Goal: Task Accomplishment & Management: Complete application form

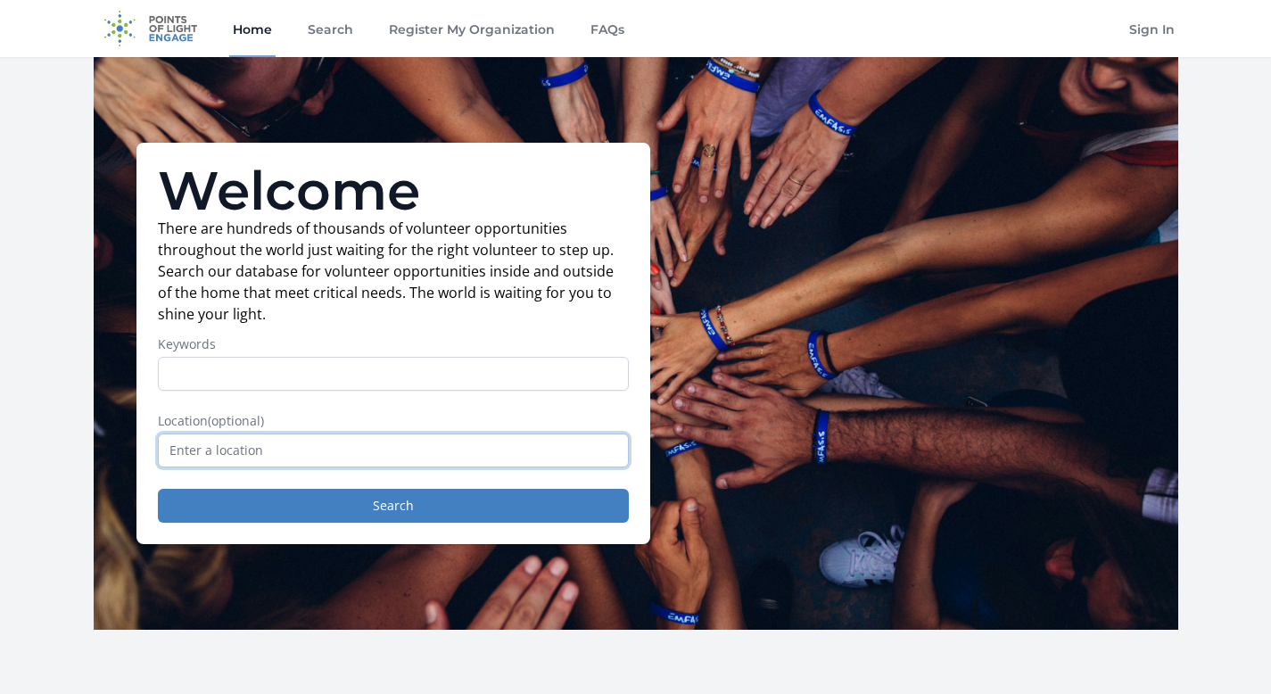
click at [223, 464] on input "text" at bounding box center [393, 451] width 471 height 34
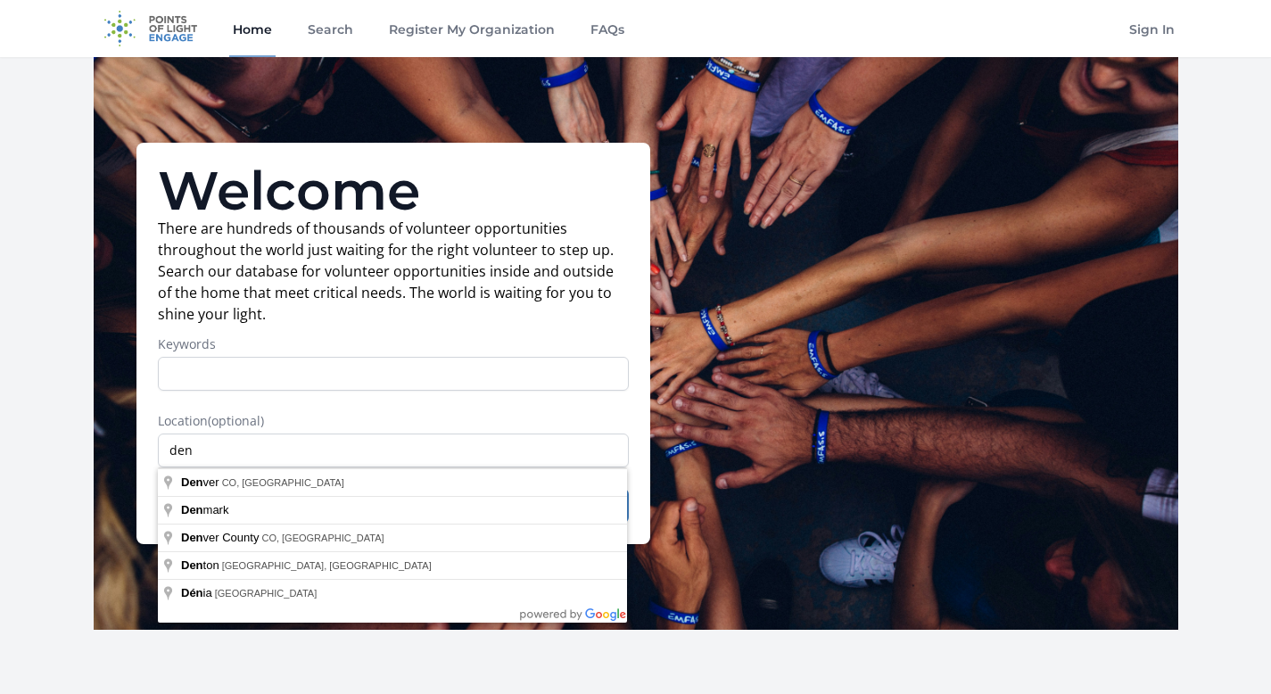
type input "Denver, CO, USA"
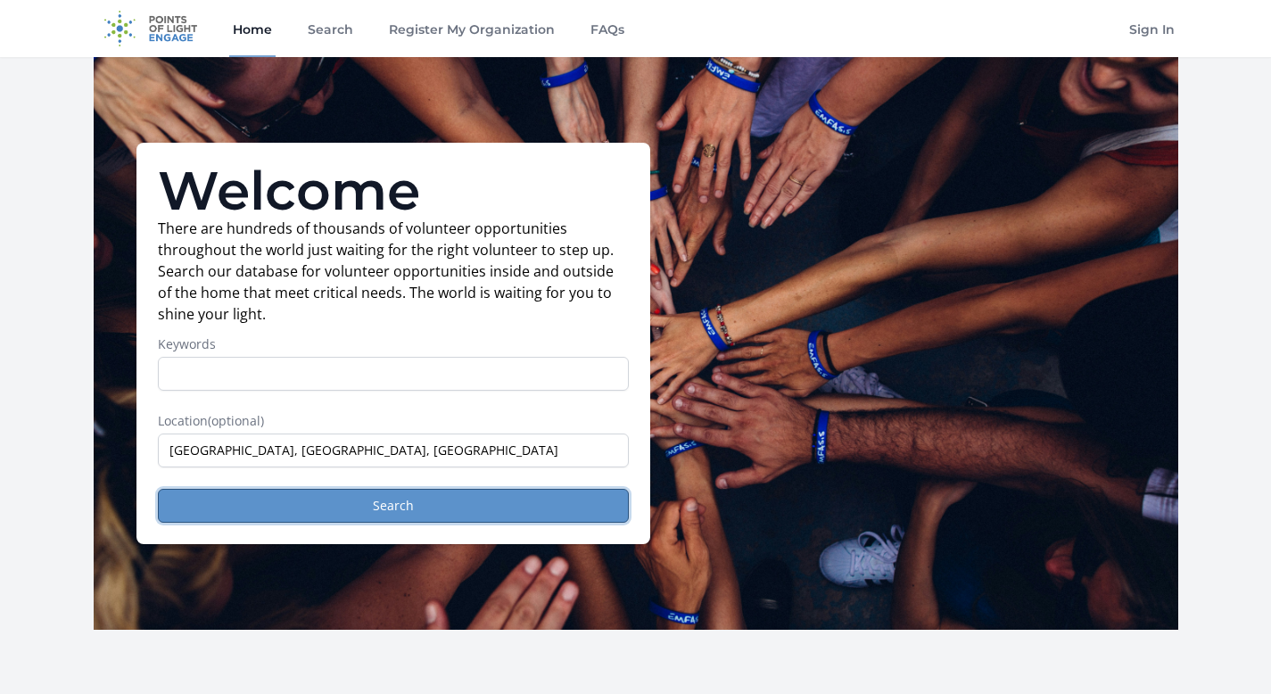
click at [261, 495] on button "Search" at bounding box center [393, 506] width 471 height 34
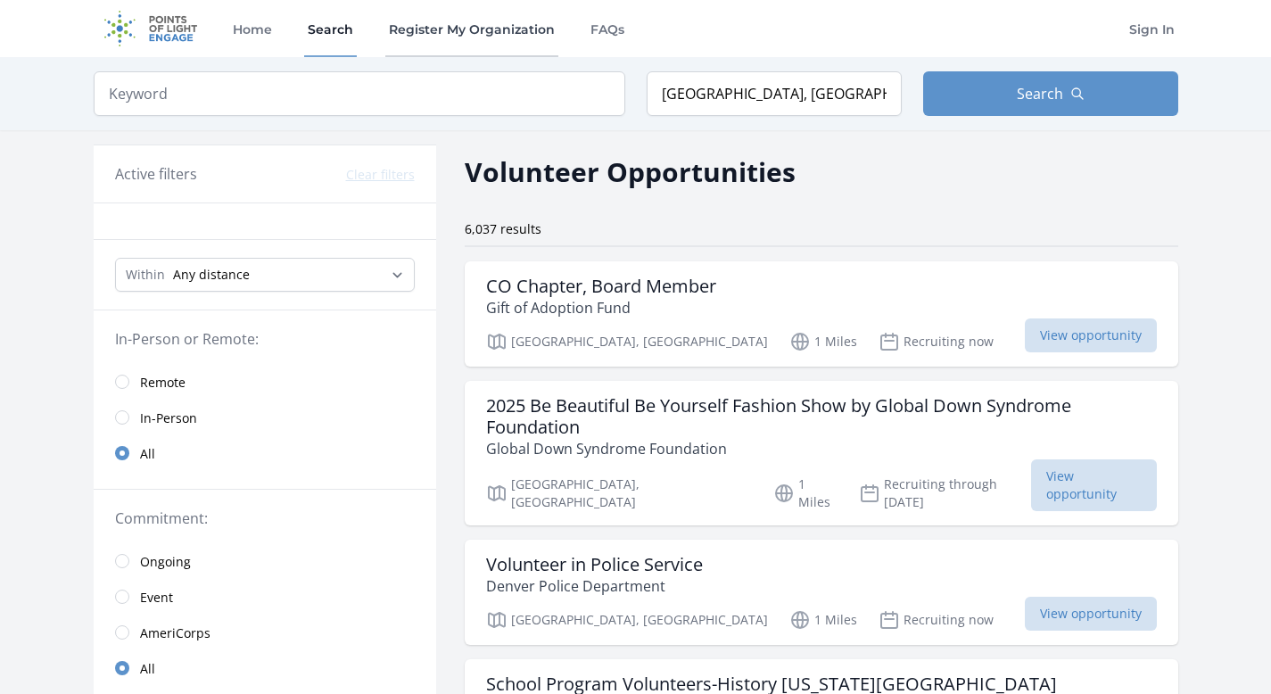
click at [429, 25] on link "Register My Organization" at bounding box center [471, 28] width 173 height 57
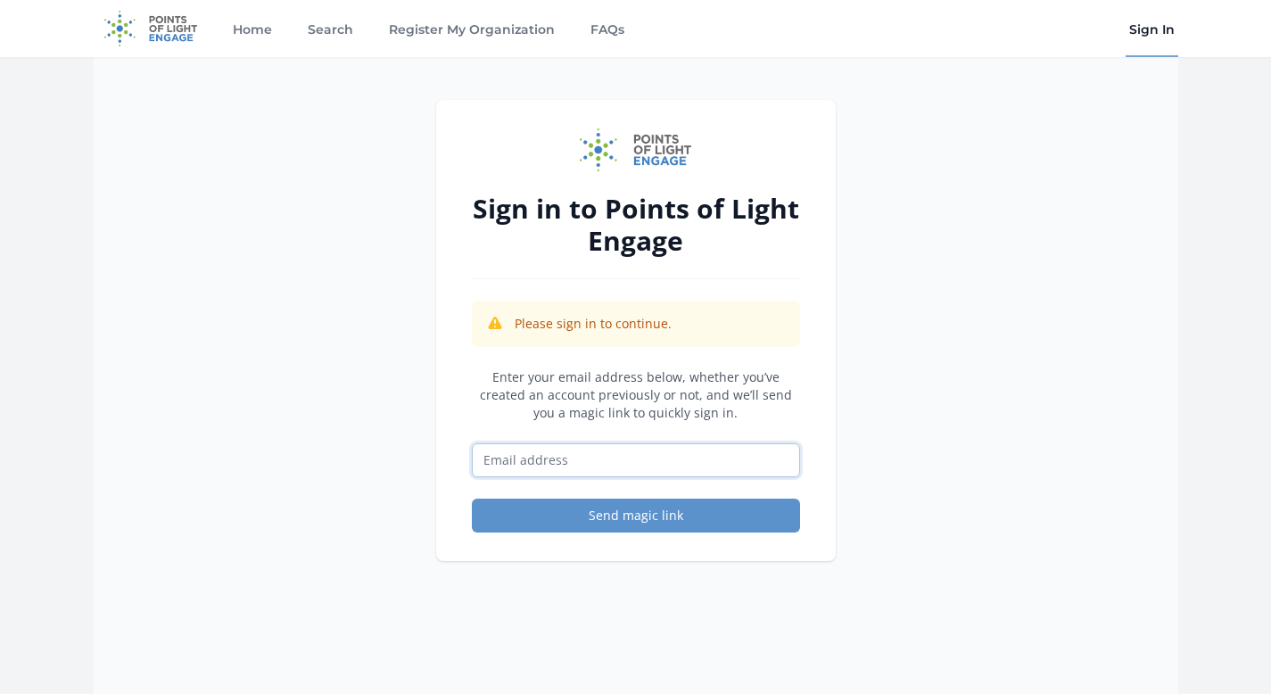
click at [526, 473] on input "Email address" at bounding box center [636, 460] width 328 height 34
type input "[PERSON_NAME][EMAIL_ADDRESS][DOMAIN_NAME]"
click at [497, 533] on div "Sign in to Points of Light Engage Please sign in to continue. Enter your email …" at bounding box center [636, 330] width 400 height 461
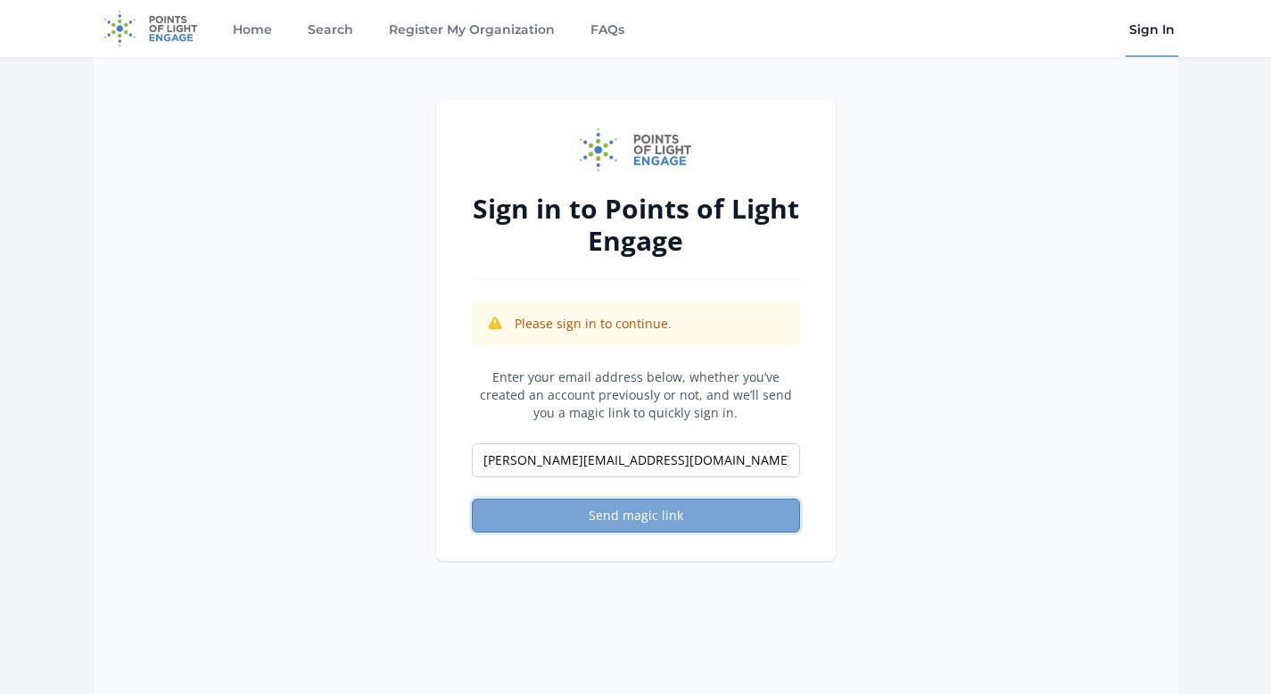
click at [513, 524] on button "Send magic link" at bounding box center [636, 516] width 328 height 34
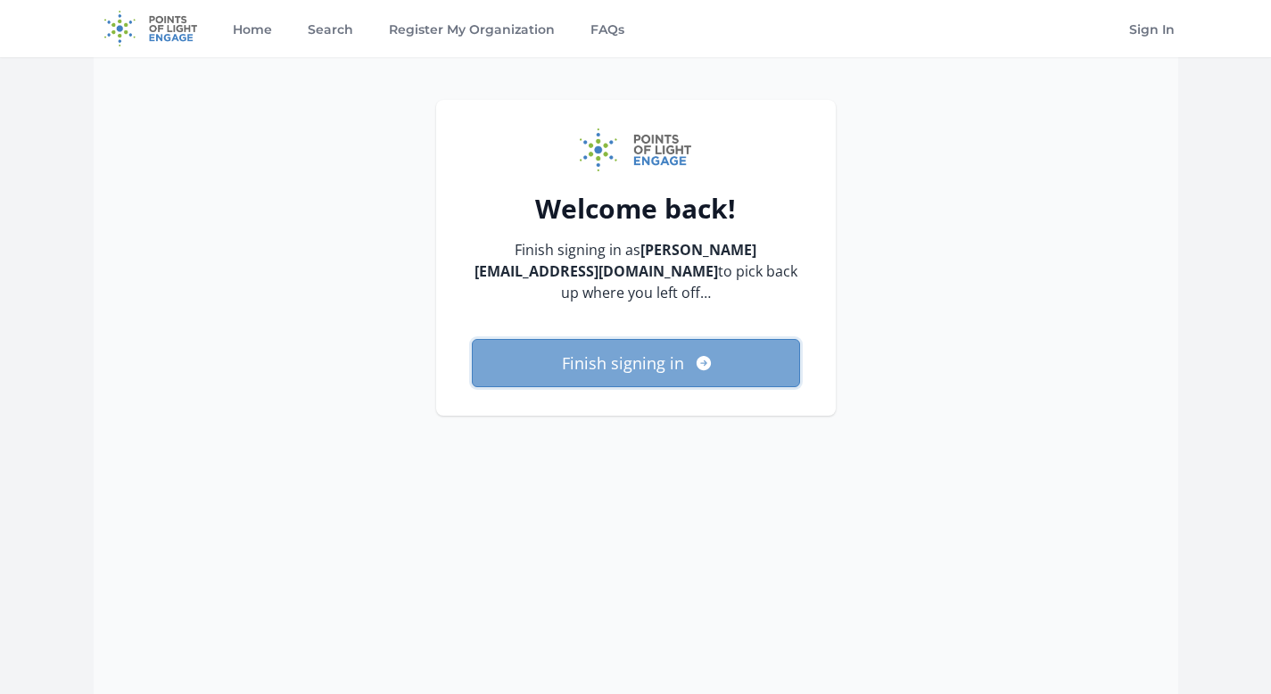
click at [617, 339] on button "Finish signing in" at bounding box center [636, 363] width 328 height 48
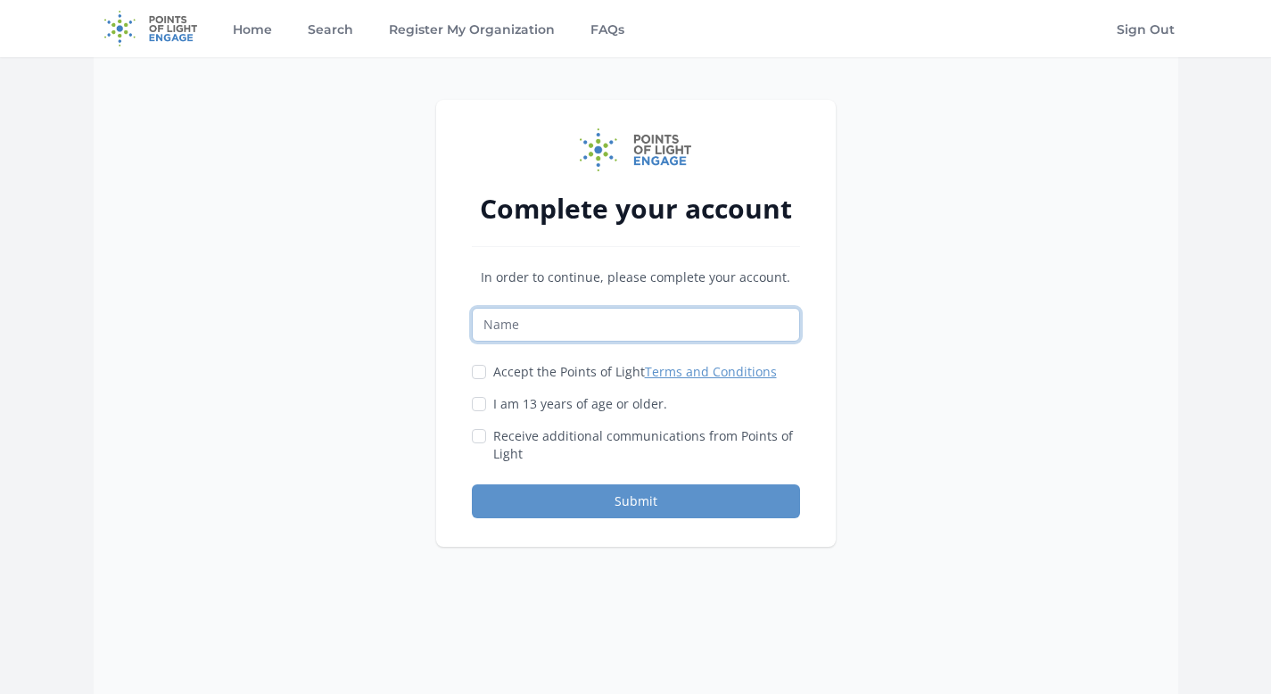
click at [589, 333] on input "Name" at bounding box center [636, 325] width 328 height 34
type input "Jess Bartman"
click at [479, 382] on div "Accept the Points of Light Terms and Conditions I am 13 years of age or older." at bounding box center [636, 413] width 328 height 100
click at [479, 377] on input "Accept the Points of Light Terms and Conditions" at bounding box center [479, 372] width 14 height 14
checkbox input "true"
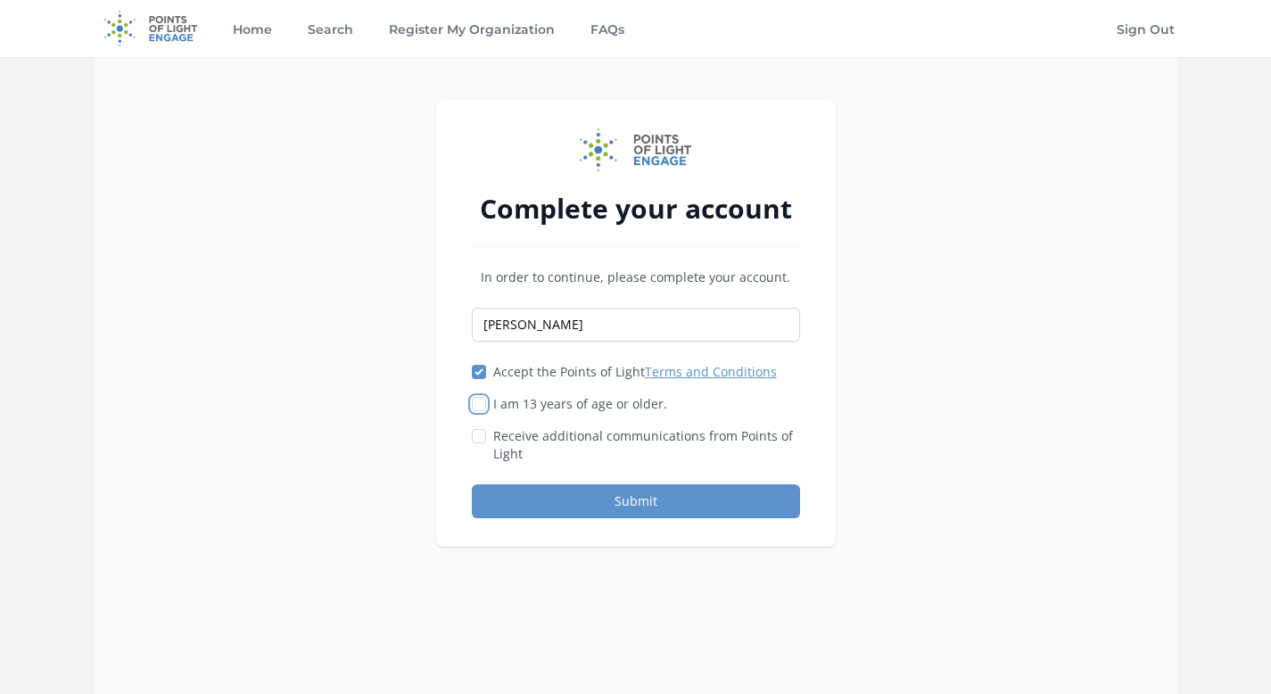
click at [478, 405] on input "I am 13 years of age or older." at bounding box center [479, 404] width 14 height 14
checkbox input "true"
click at [477, 435] on input "Receive additional communications from Points of Light" at bounding box center [479, 436] width 14 height 14
checkbox input "false"
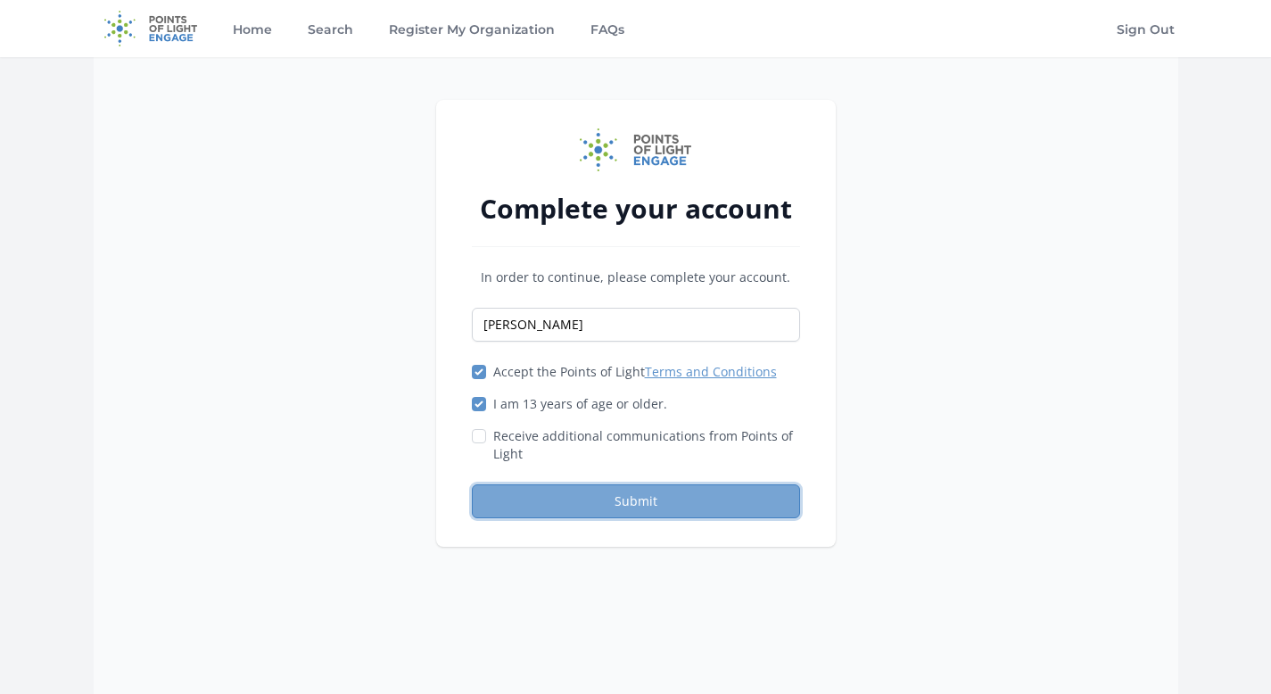
click at [617, 488] on button "Submit" at bounding box center [636, 501] width 328 height 34
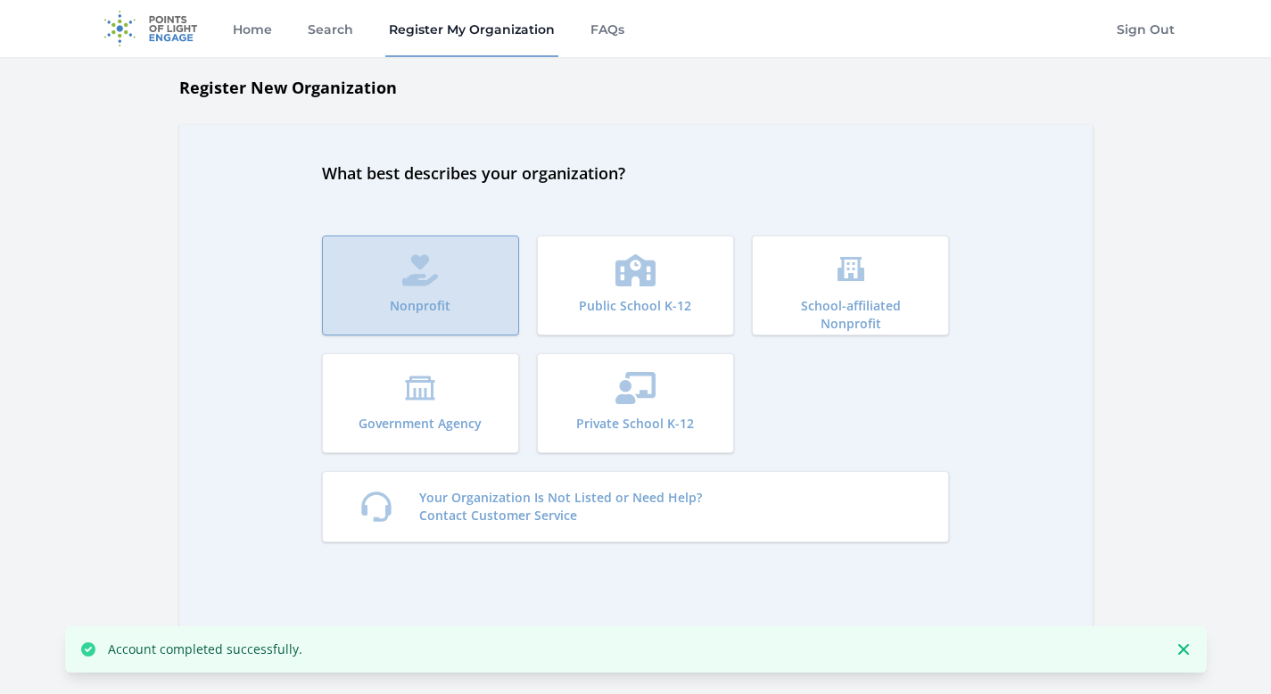
click at [410, 285] on icon "submit" at bounding box center [420, 270] width 36 height 32
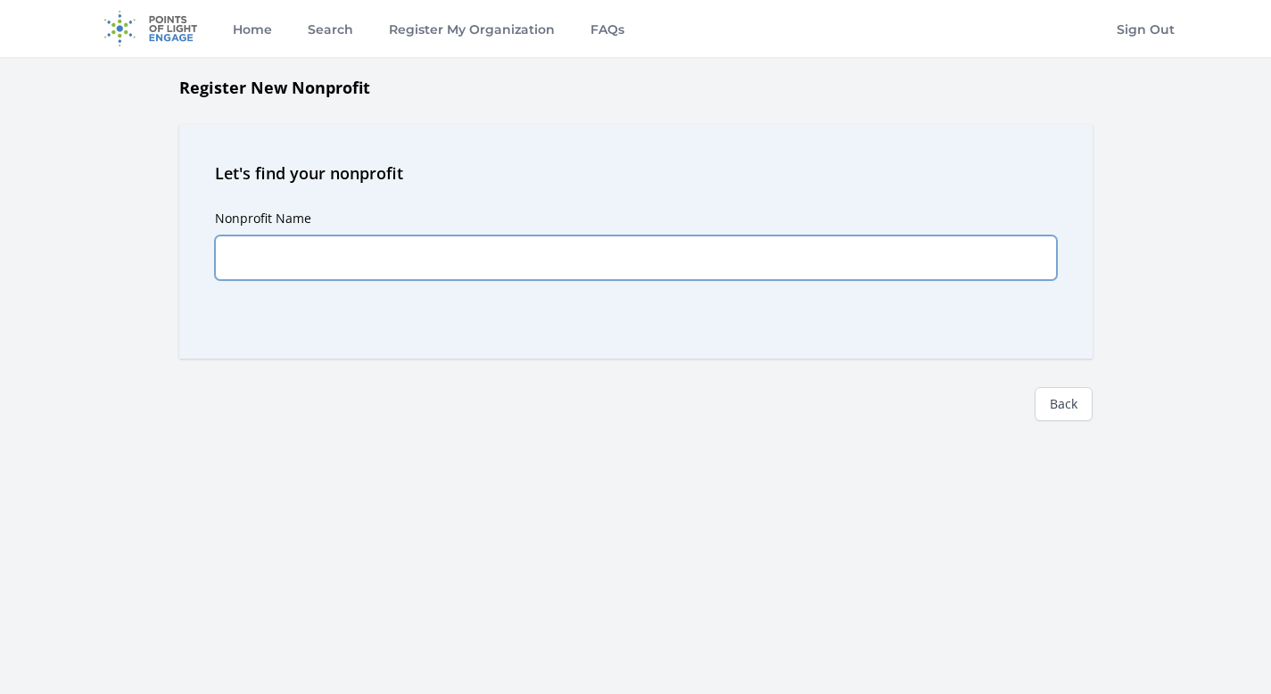
click at [466, 250] on input "Nonprofit Name" at bounding box center [636, 258] width 842 height 45
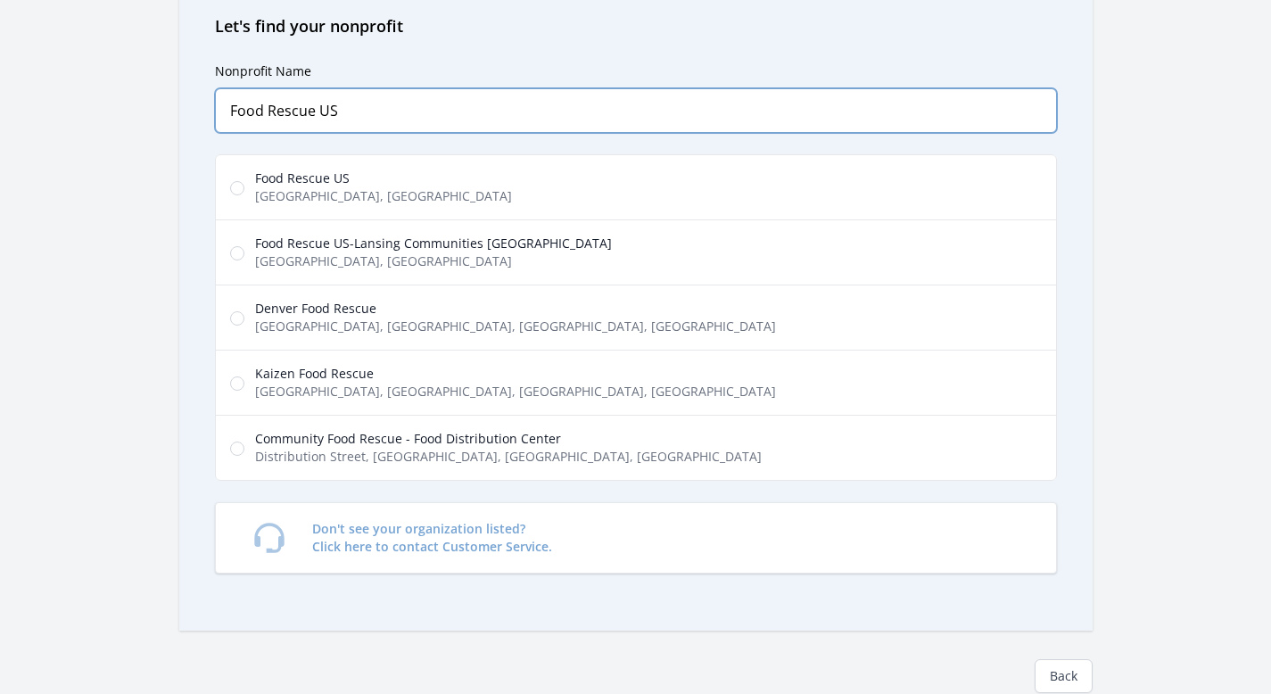
scroll to position [162, 0]
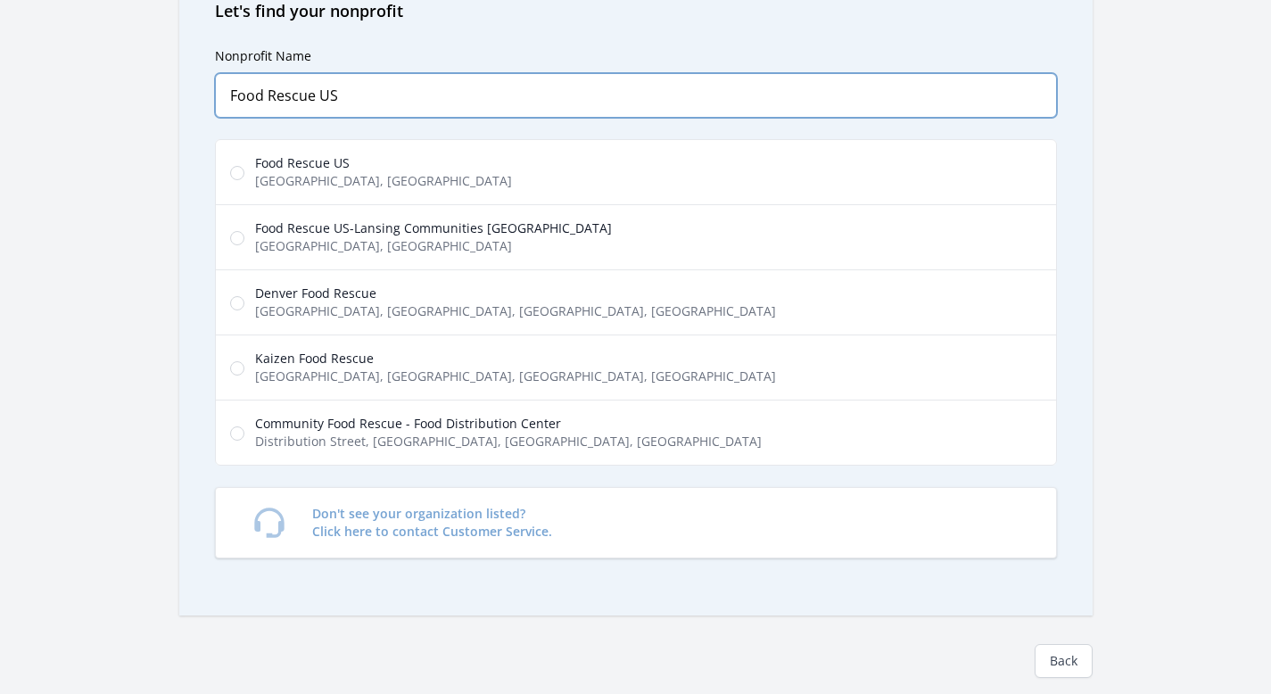
type input "Food Rescue US"
